Goal: Transaction & Acquisition: Purchase product/service

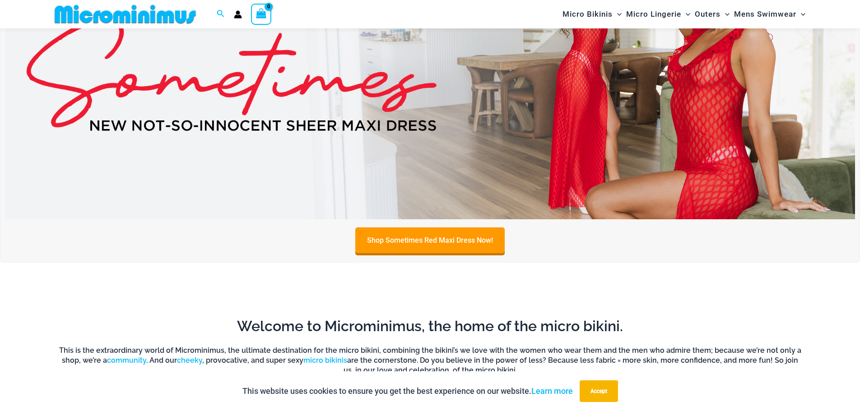
scroll to position [670, 0]
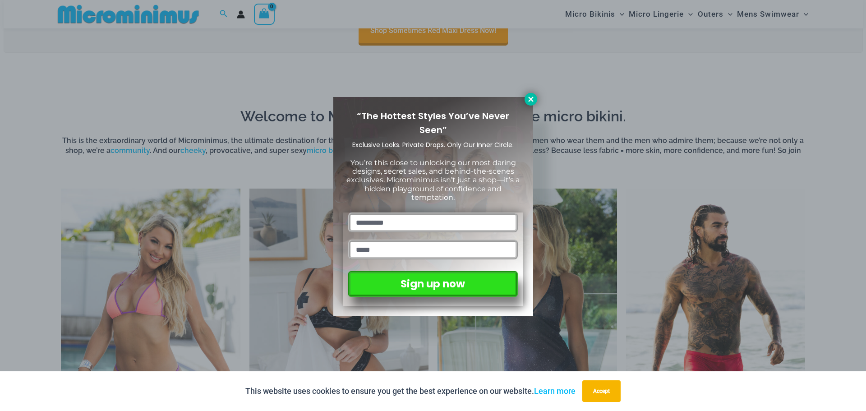
click at [533, 97] on icon at bounding box center [531, 99] width 8 height 8
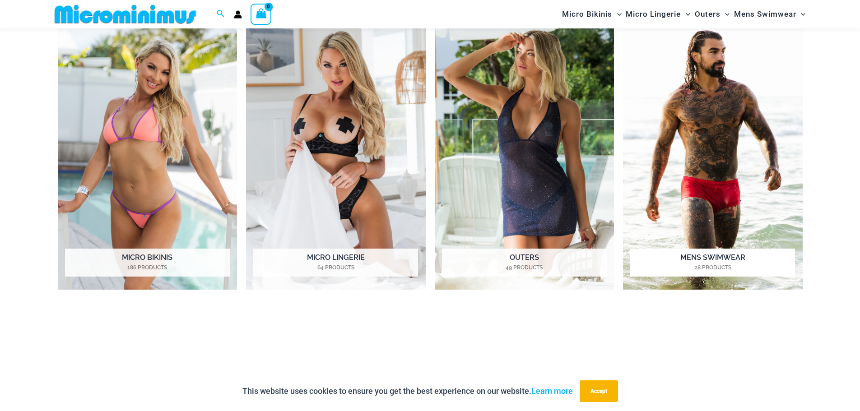
scroll to position [851, 0]
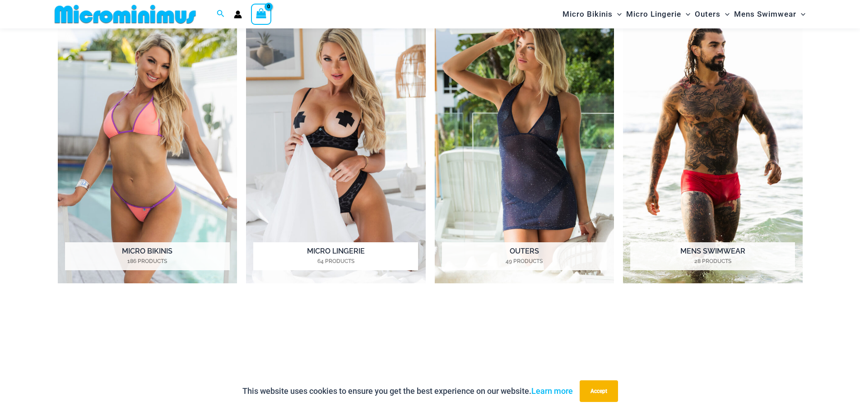
click at [349, 168] on img "Visit product category Micro Lingerie" at bounding box center [336, 146] width 180 height 276
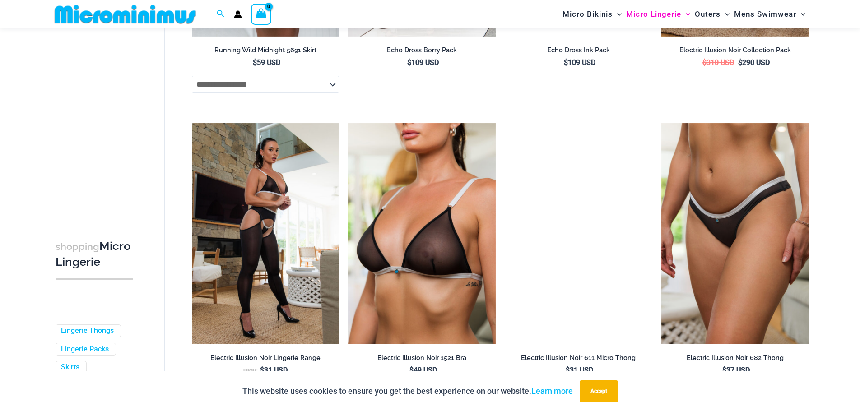
scroll to position [1572, 0]
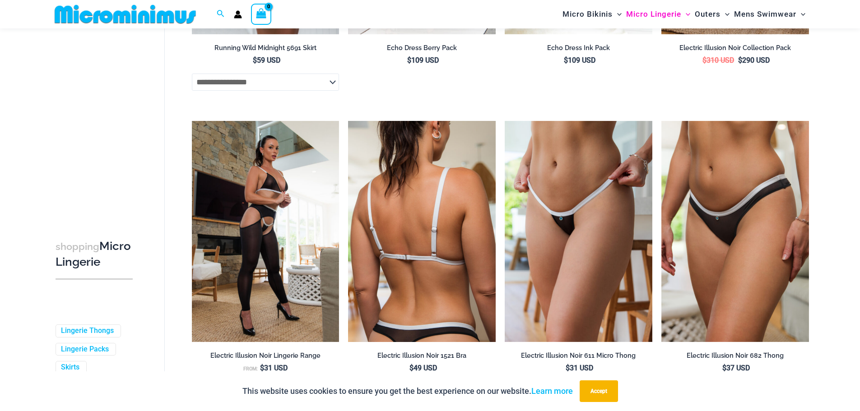
click at [413, 242] on img at bounding box center [422, 231] width 148 height 221
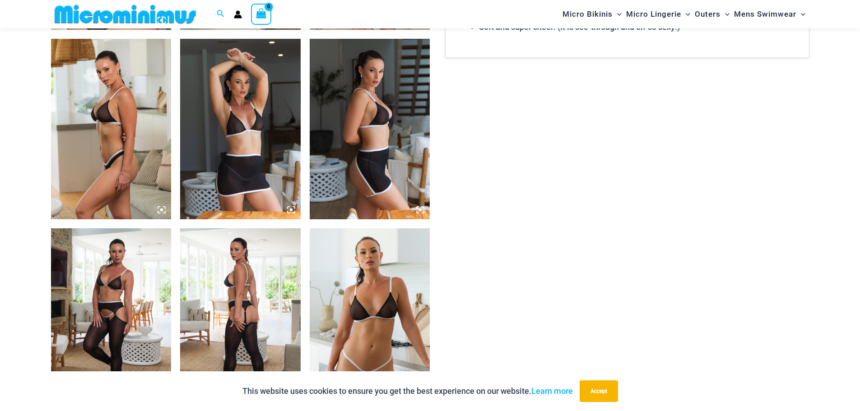
scroll to position [991, 0]
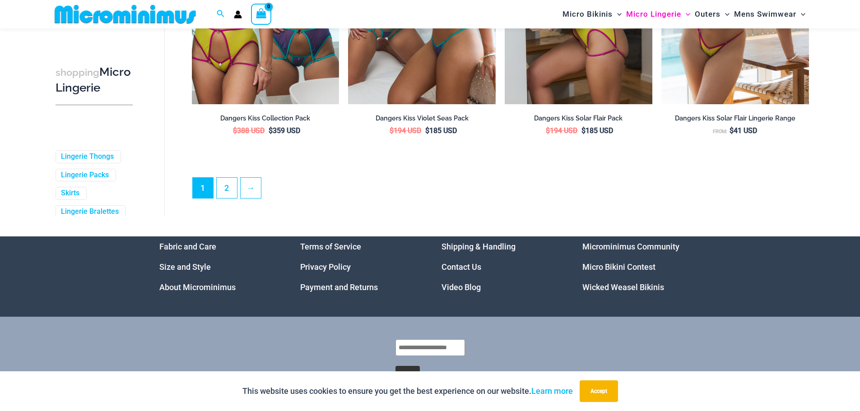
scroll to position [2466, 0]
